Goal: Information Seeking & Learning: Learn about a topic

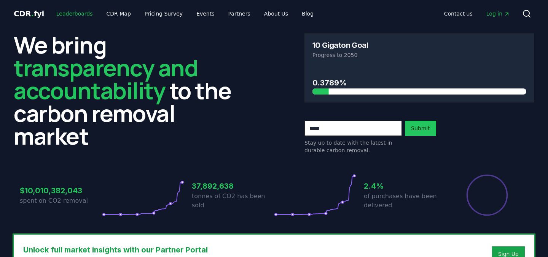
click at [65, 17] on link "Leaderboards" at bounding box center [74, 14] width 49 height 14
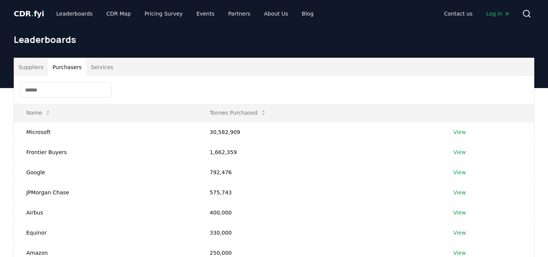
click at [73, 73] on button "Purchasers" at bounding box center [67, 67] width 38 height 18
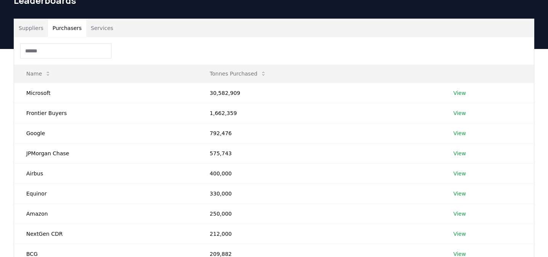
scroll to position [41, 0]
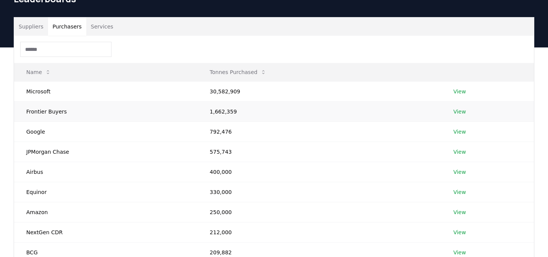
click at [461, 113] on link "View" at bounding box center [459, 112] width 13 height 8
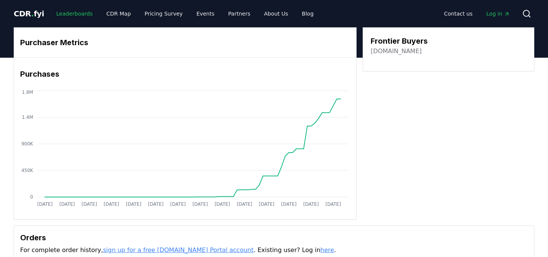
click at [68, 19] on link "Leaderboards" at bounding box center [74, 14] width 49 height 14
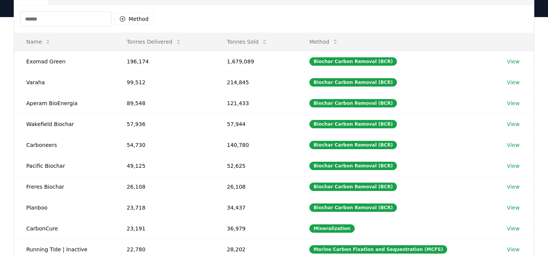
scroll to position [61, 0]
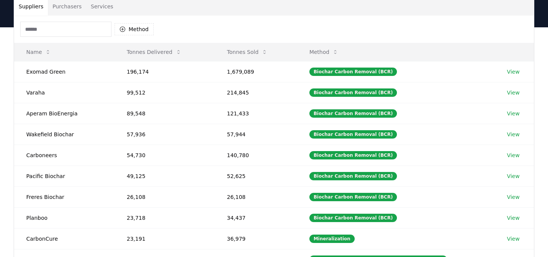
click at [95, 32] on input at bounding box center [65, 29] width 91 height 15
click at [75, 13] on button "Purchasers" at bounding box center [67, 6] width 38 height 18
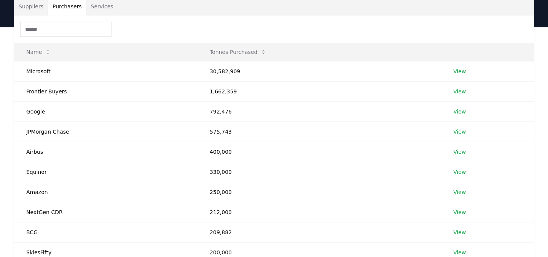
click at [116, 10] on div "Suppliers Purchasers Services" at bounding box center [273, 6] width 519 height 18
click at [105, 11] on button "Services" at bounding box center [102, 6] width 32 height 18
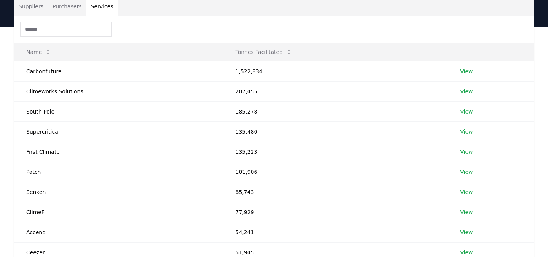
click at [73, 6] on button "Purchasers" at bounding box center [67, 6] width 38 height 18
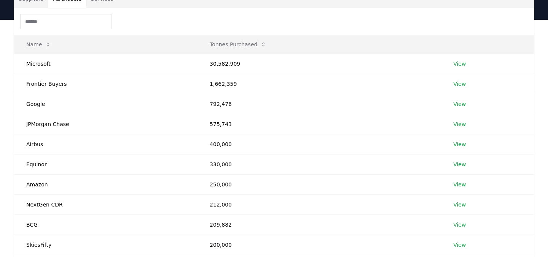
scroll to position [68, 0]
click at [464, 62] on link "View" at bounding box center [459, 65] width 13 height 8
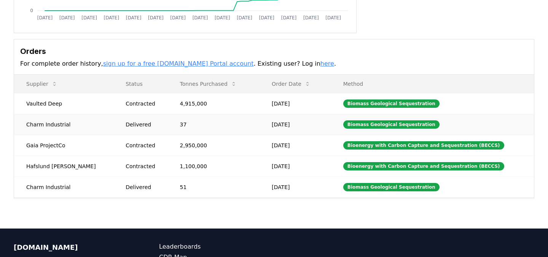
scroll to position [186, 0]
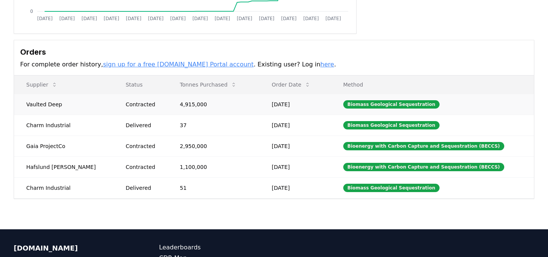
click at [51, 105] on td "Vaulted Deep" at bounding box center [63, 104] width 99 height 21
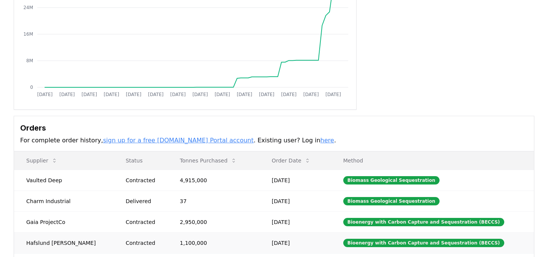
scroll to position [0, 0]
